Goal: Information Seeking & Learning: Learn about a topic

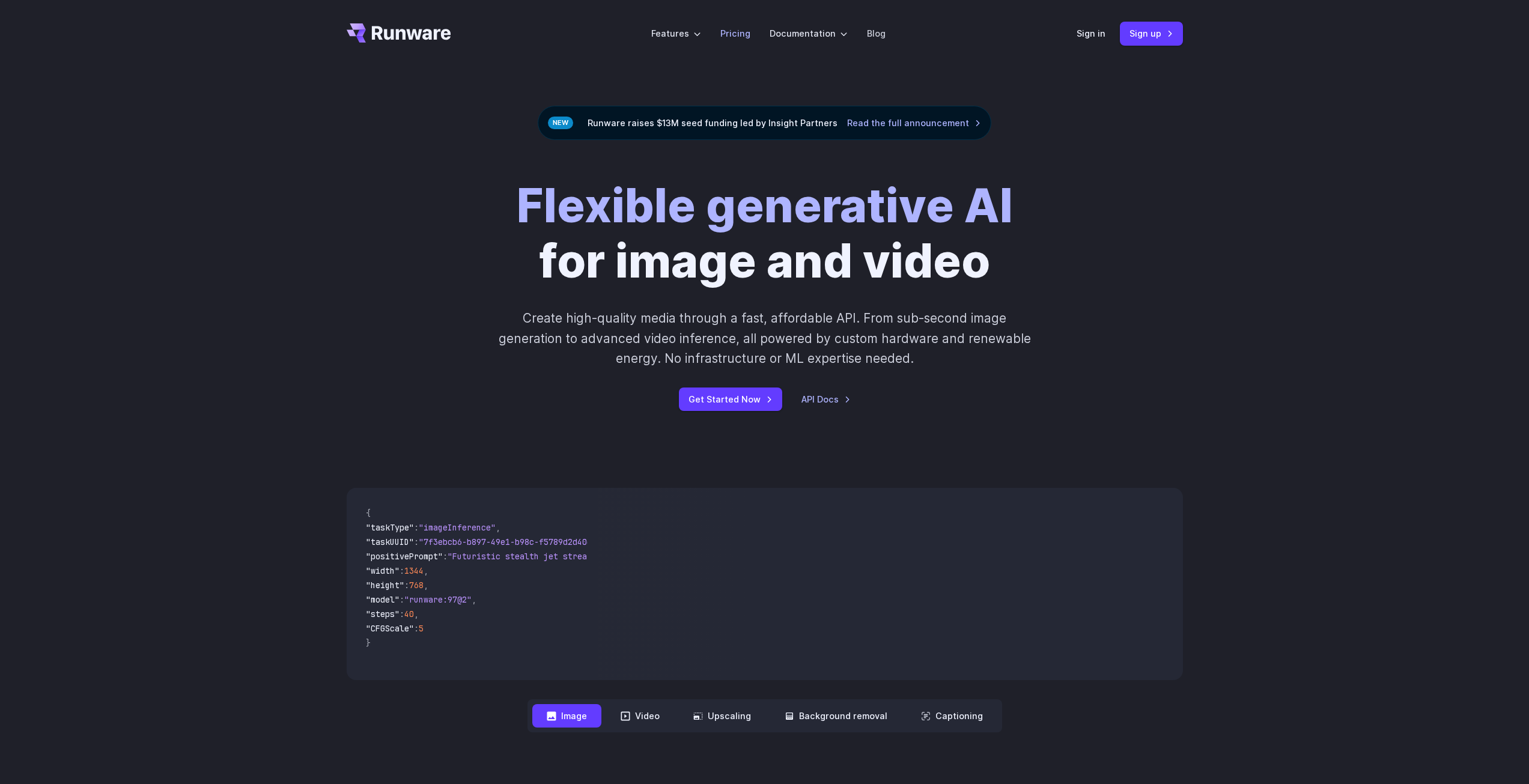
click at [736, 40] on link "Pricing" at bounding box center [735, 33] width 30 height 14
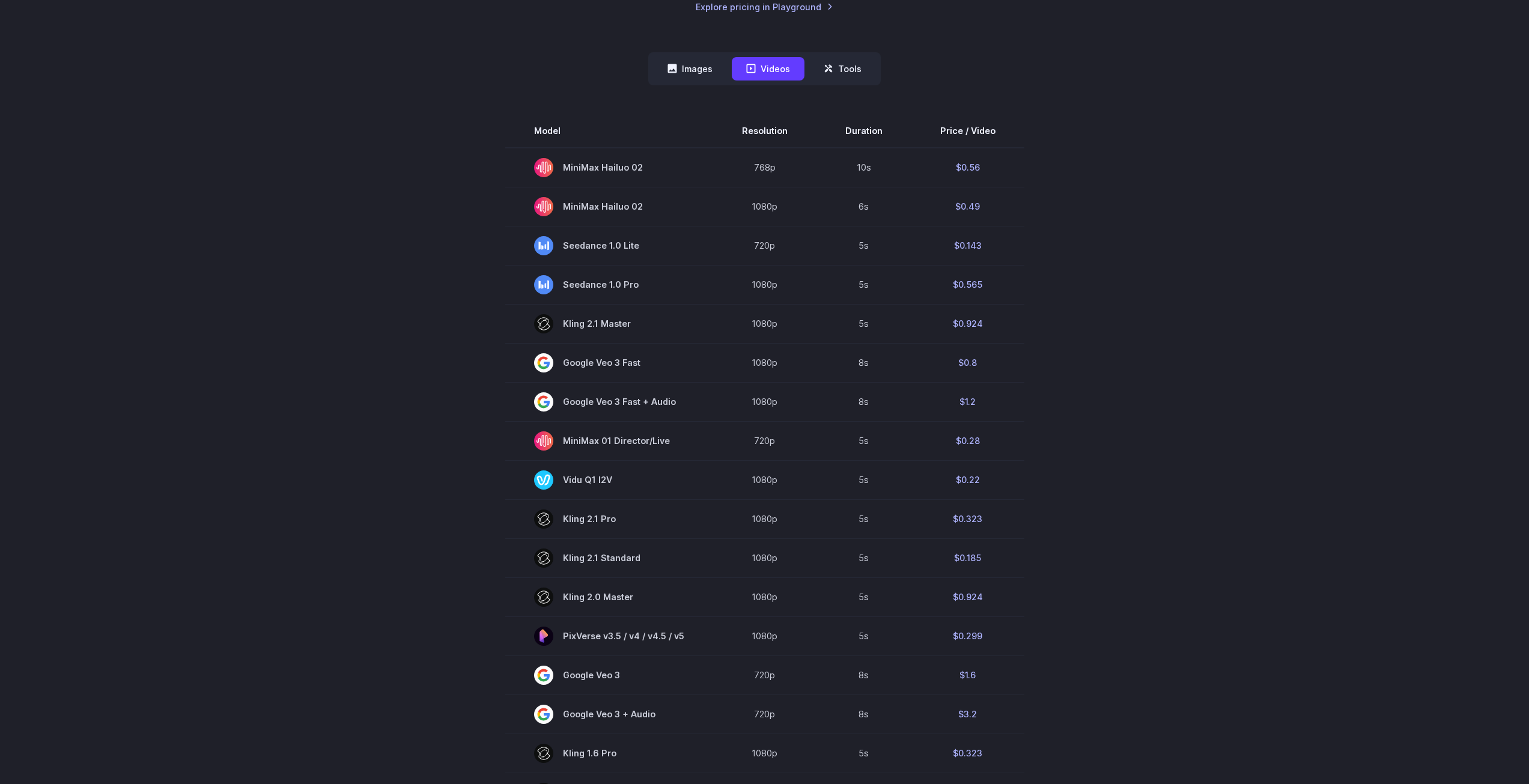
scroll to position [351, 0]
click at [690, 59] on button "Images" at bounding box center [690, 70] width 74 height 24
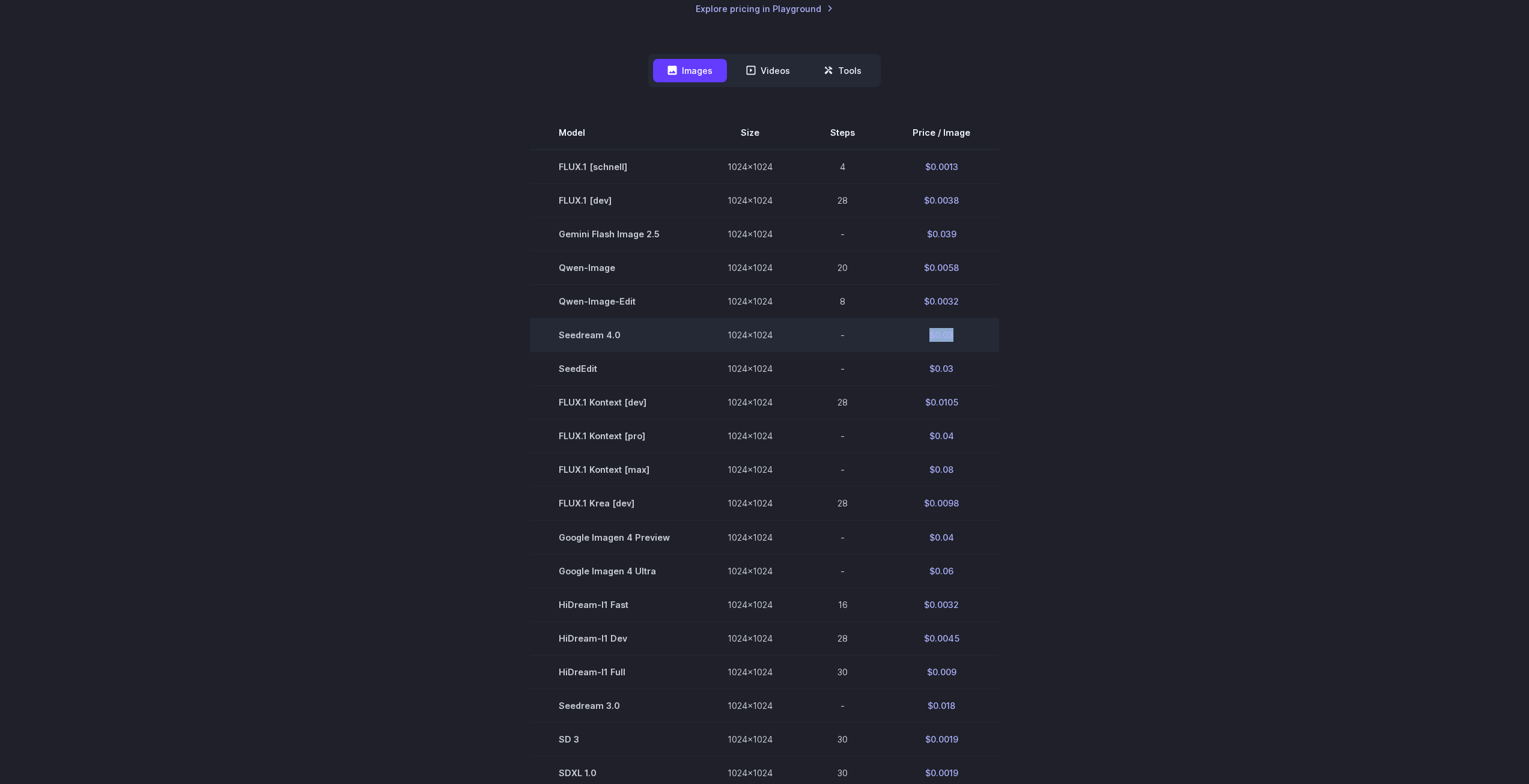
drag, startPoint x: 919, startPoint y: 333, endPoint x: 956, endPoint y: 333, distance: 37.0
click at [956, 333] on td "$0.03" at bounding box center [941, 335] width 116 height 33
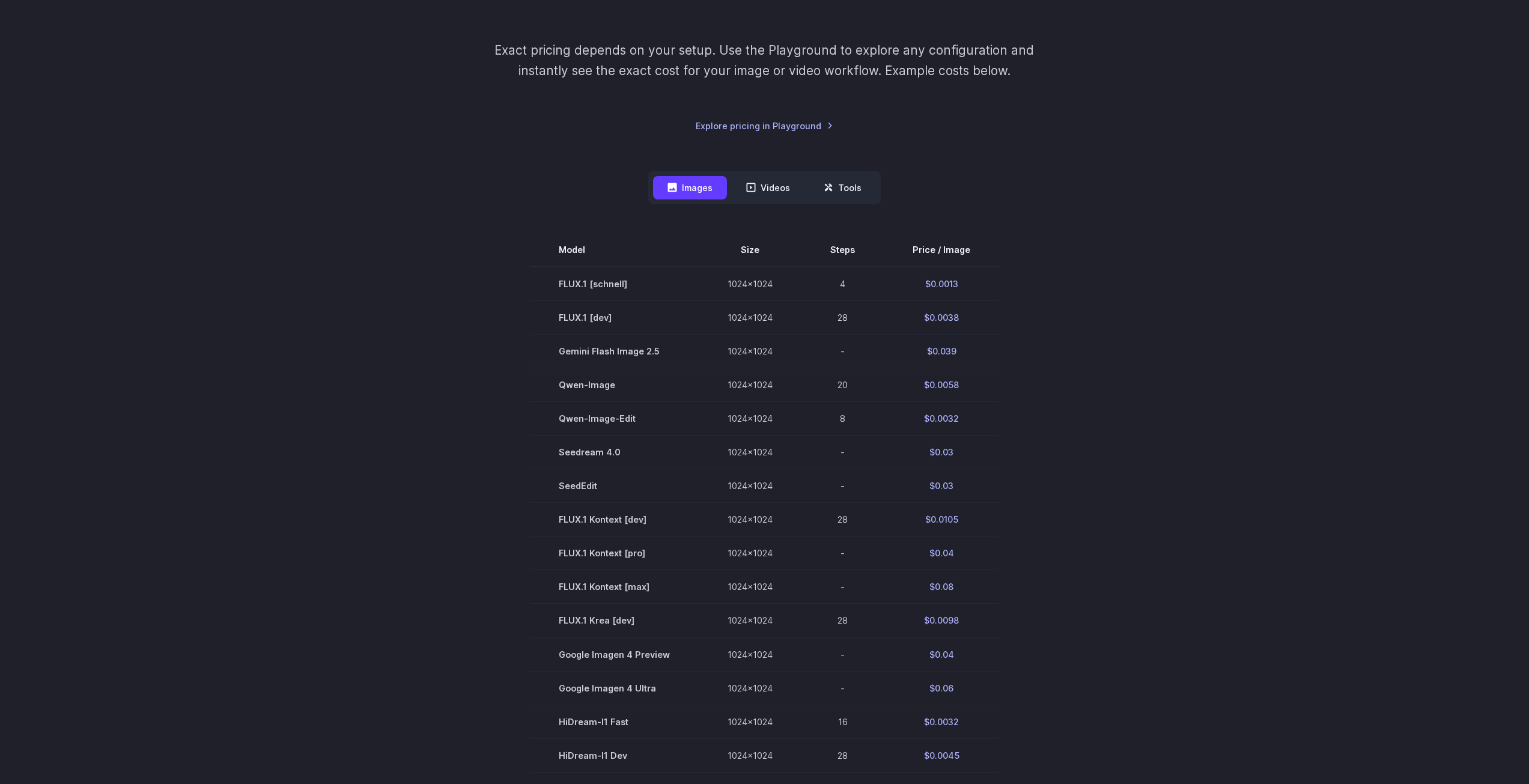
scroll to position [230, 0]
drag, startPoint x: 786, startPoint y: 278, endPoint x: 722, endPoint y: 274, distance: 64.1
click at [722, 274] on tr "FLUX.1 [schnell] 1024x1024 4 $0.0013" at bounding box center [764, 287] width 469 height 34
click at [722, 274] on td "1024x1024" at bounding box center [750, 287] width 103 height 34
drag, startPoint x: 729, startPoint y: 285, endPoint x: 769, endPoint y: 284, distance: 40.0
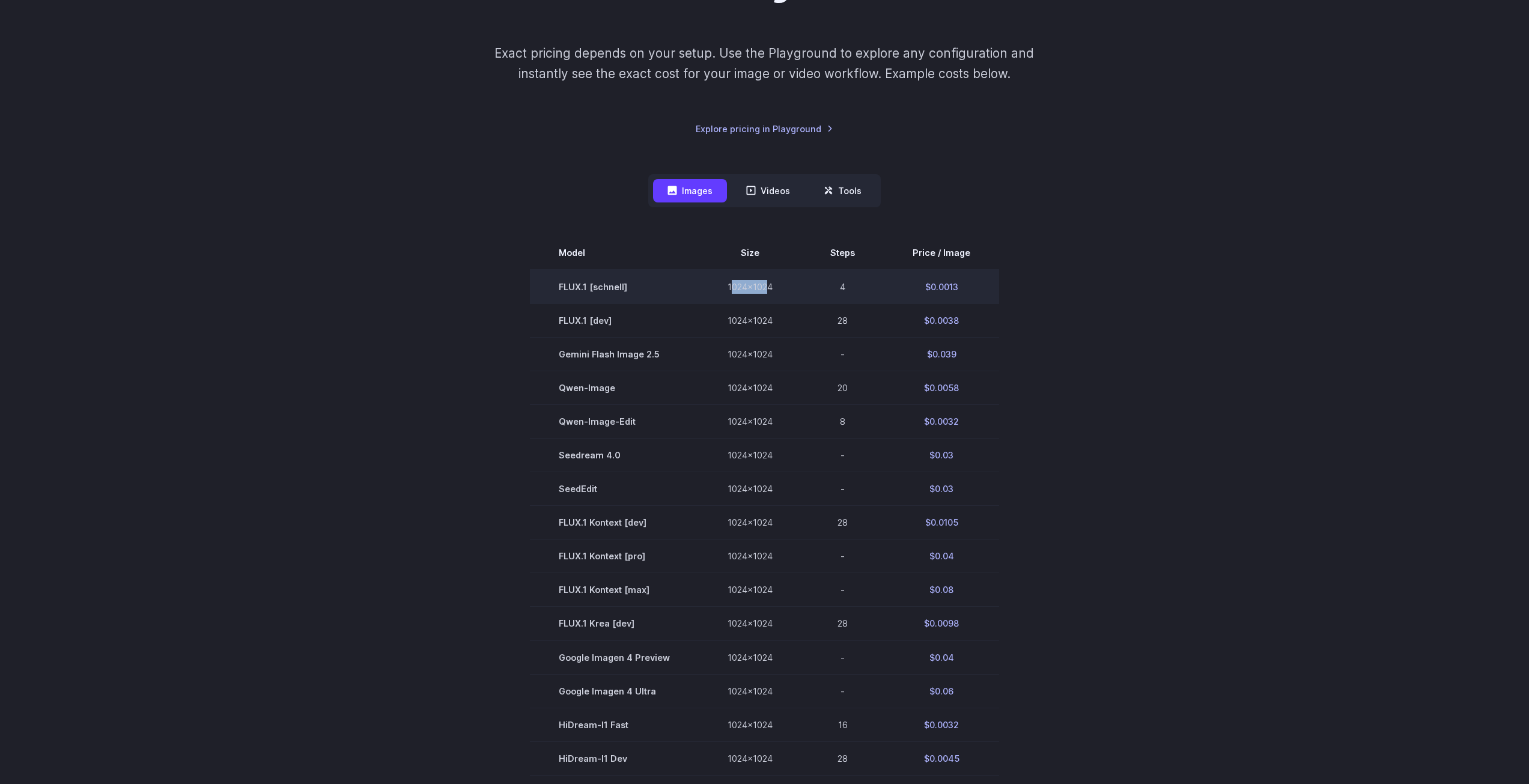
click at [769, 284] on td "1024x1024" at bounding box center [750, 287] width 103 height 34
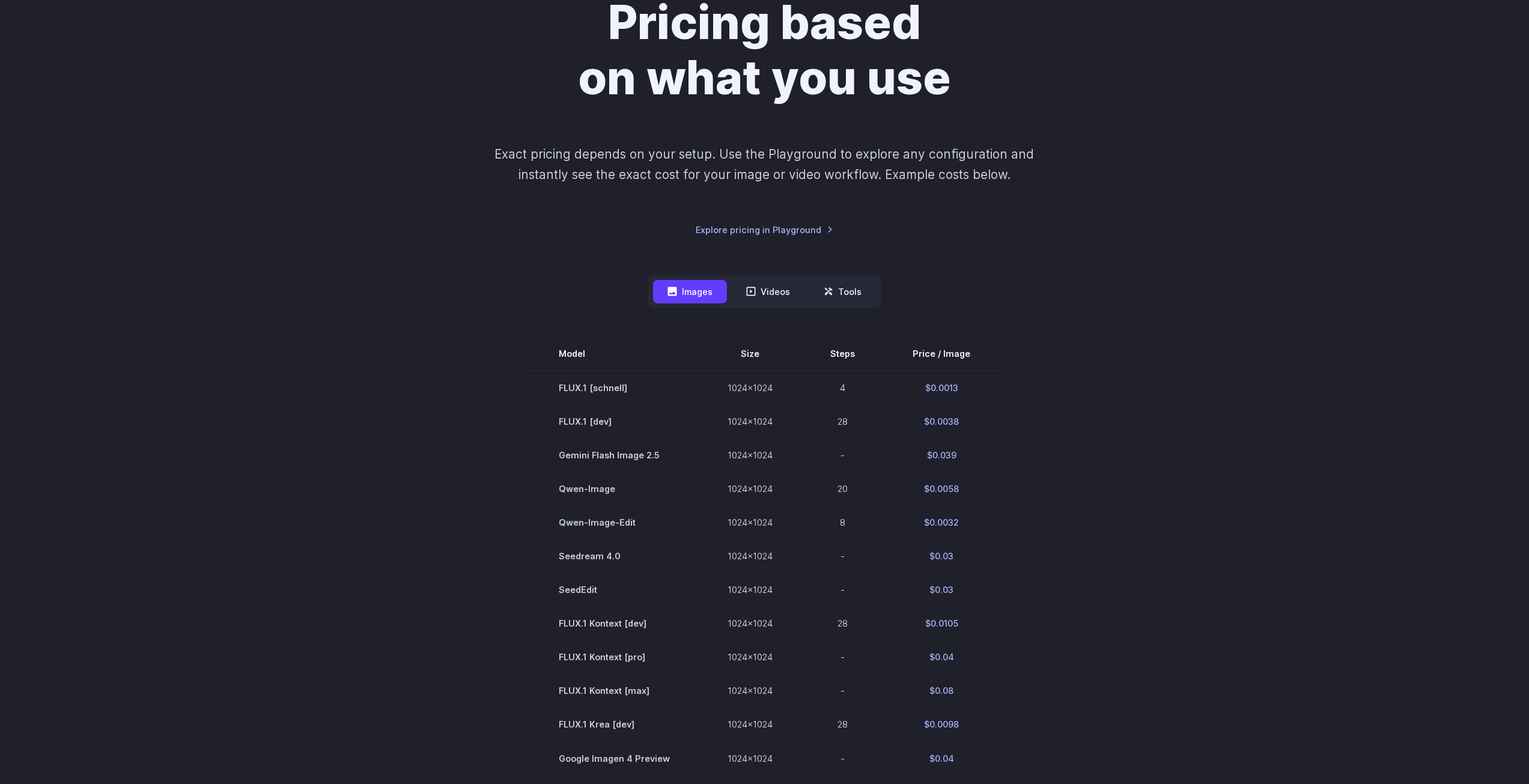
scroll to position [120, 0]
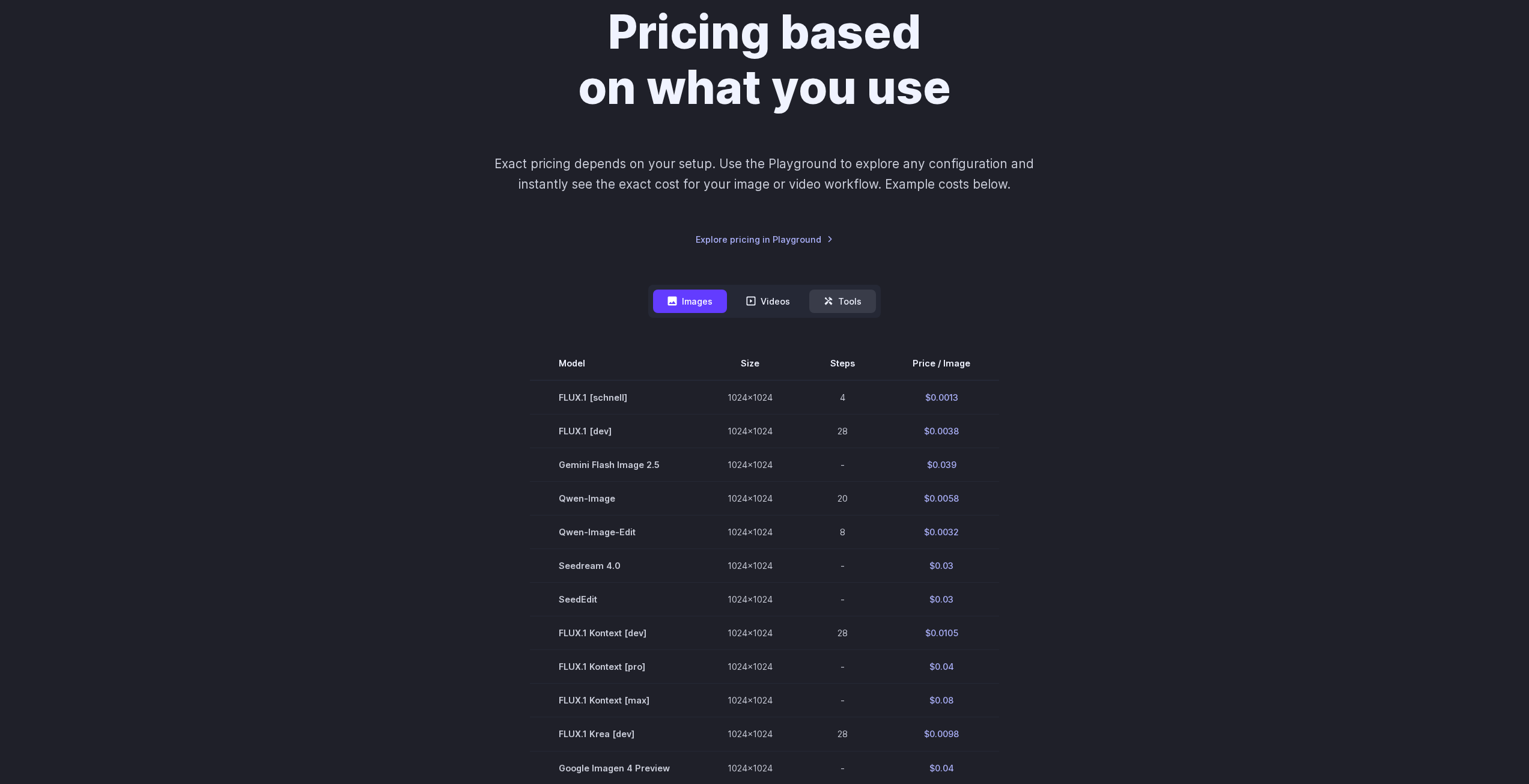
click at [809, 300] on button "Tools" at bounding box center [843, 301] width 67 height 24
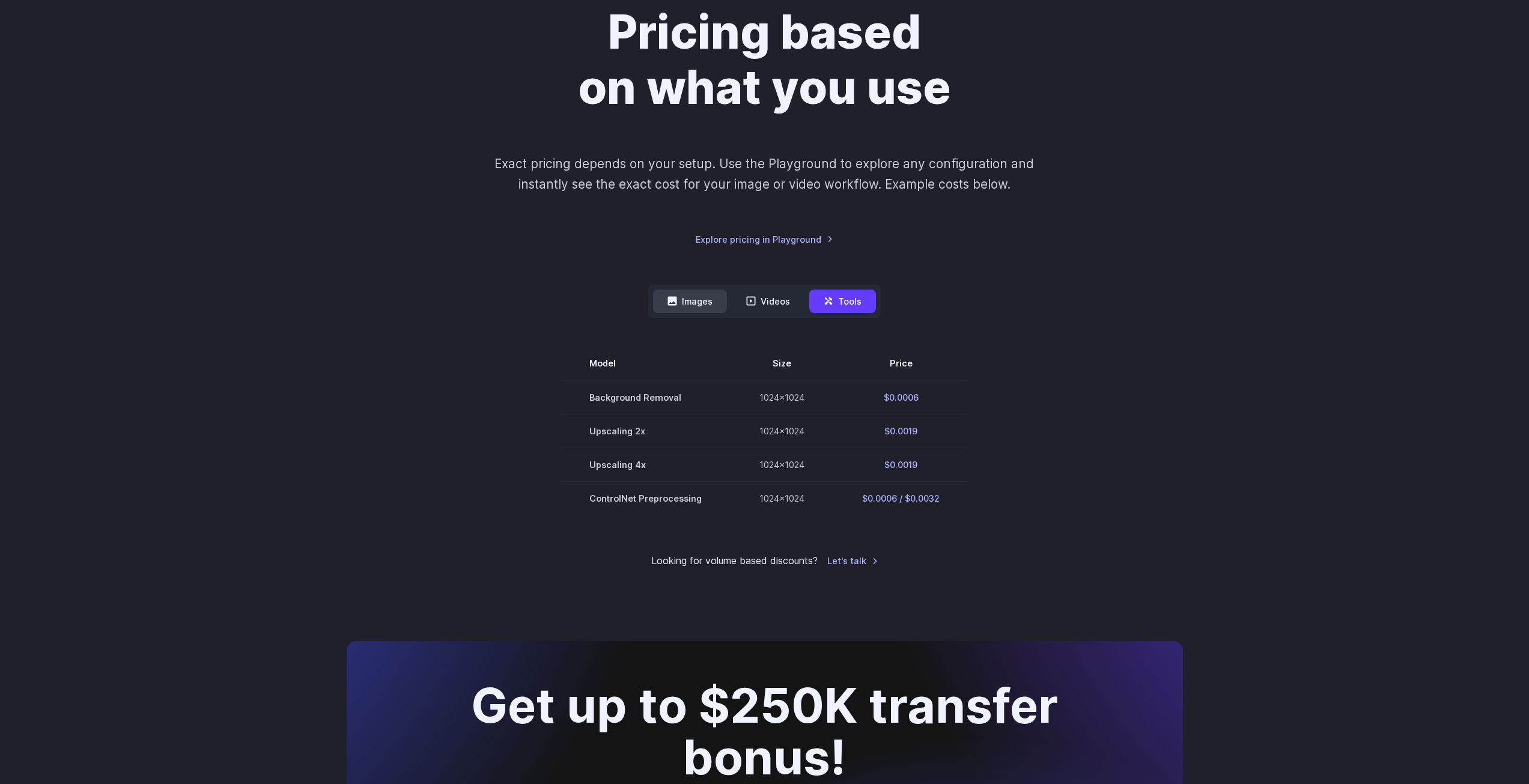
click at [691, 297] on button "Images" at bounding box center [690, 301] width 74 height 24
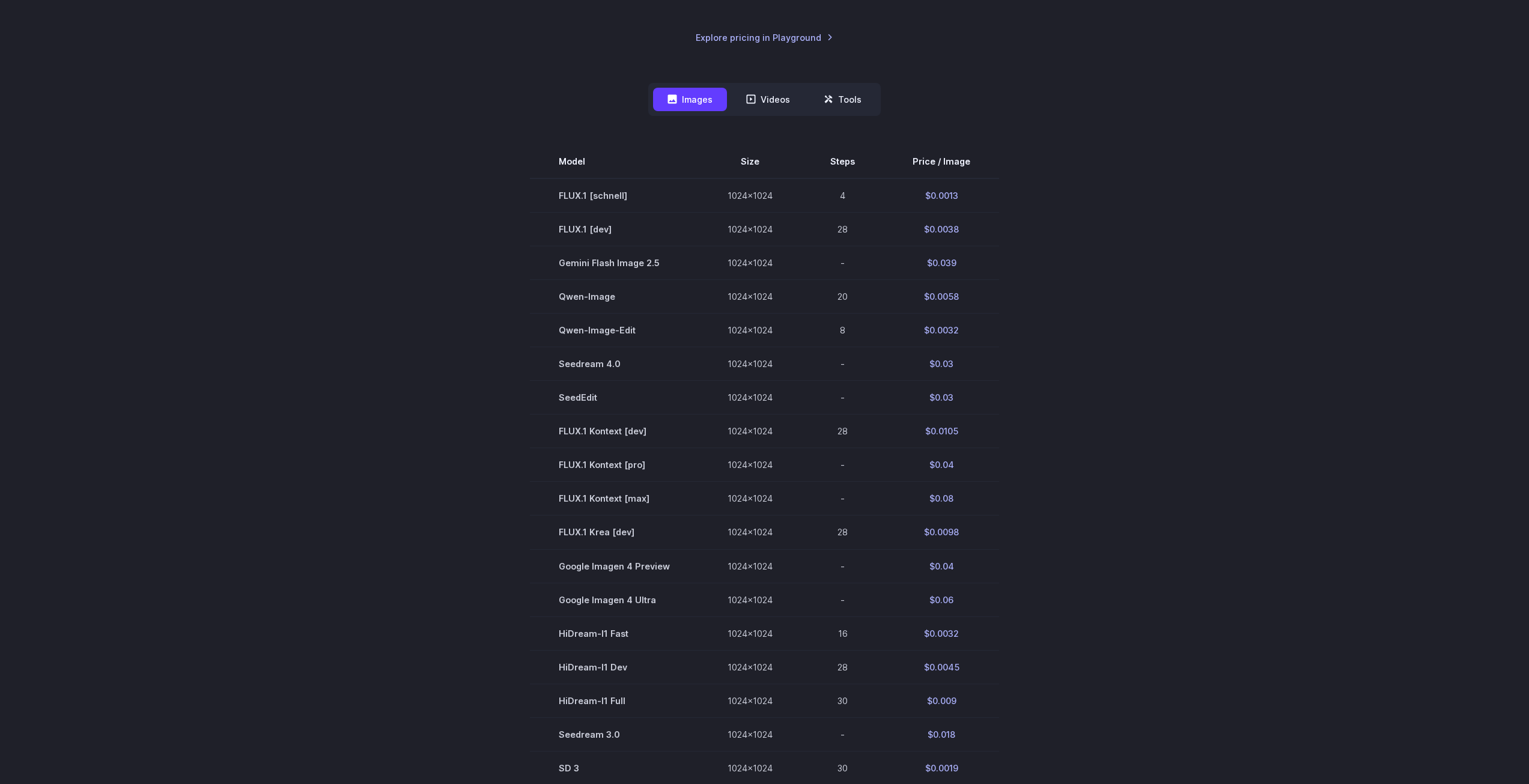
scroll to position [361, 0]
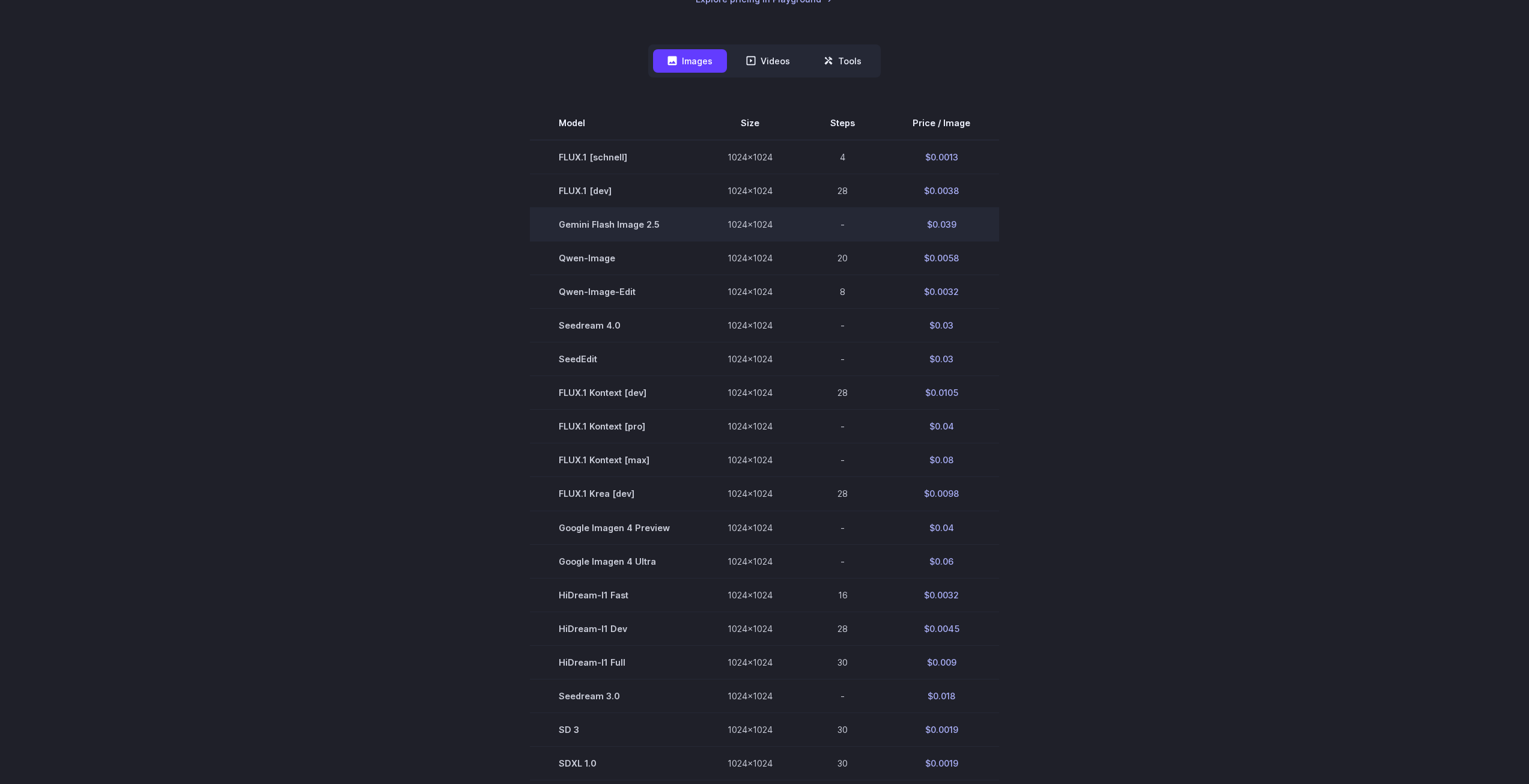
click at [700, 227] on td "1024x1024" at bounding box center [750, 224] width 103 height 33
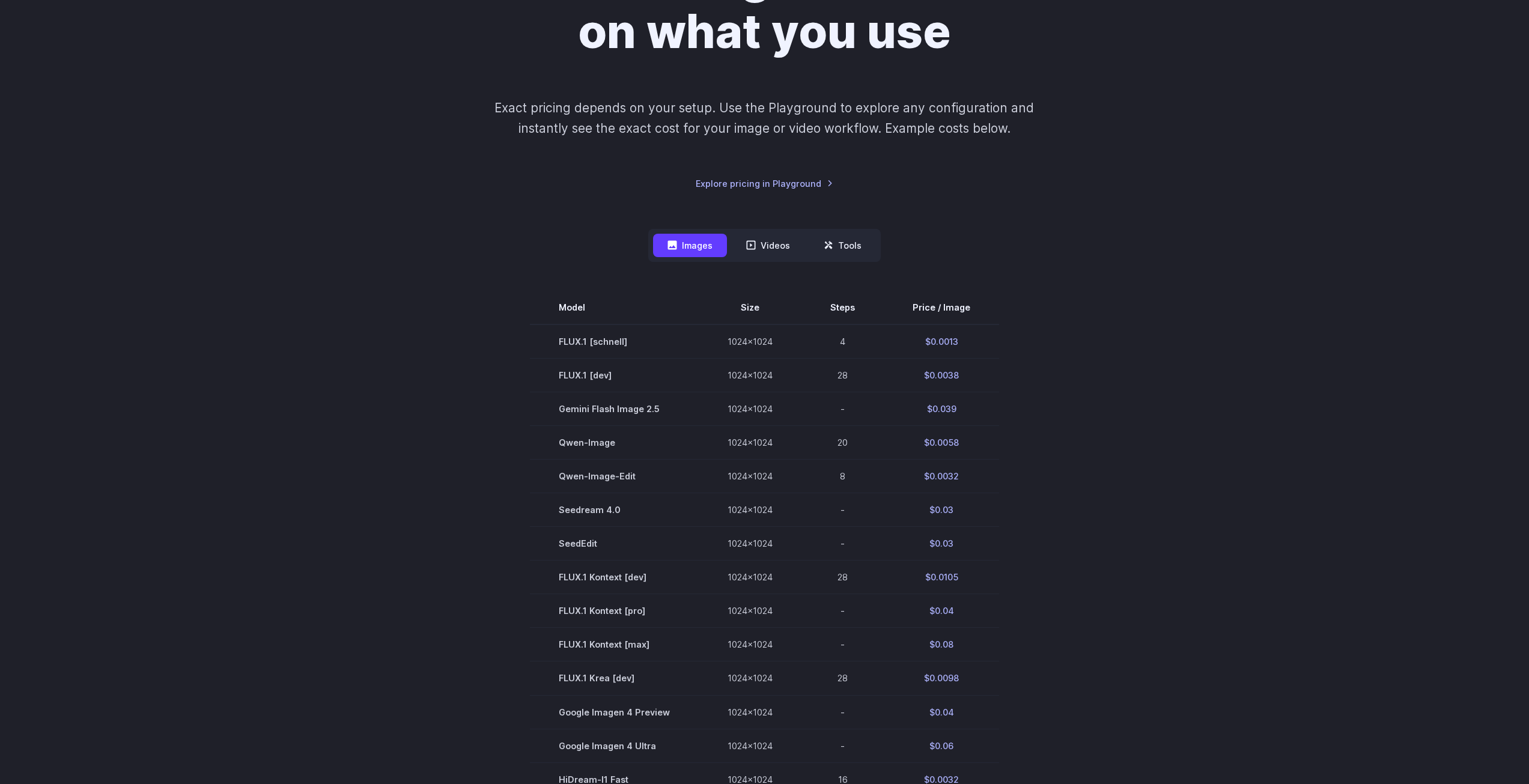
scroll to position [180, 0]
